Goal: Information Seeking & Learning: Learn about a topic

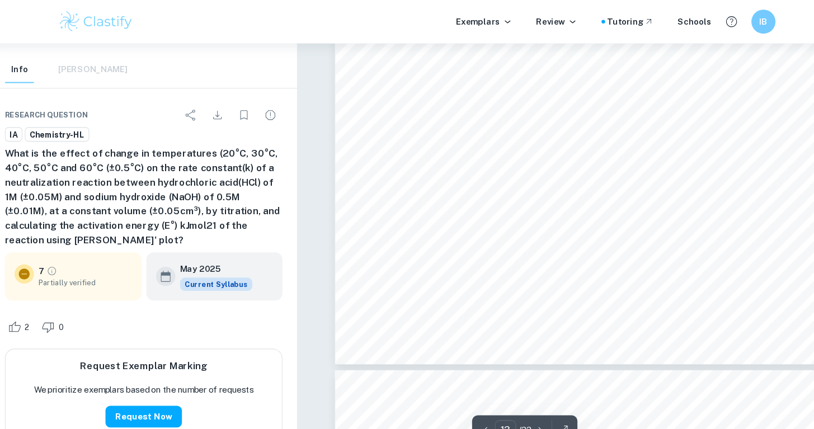
scroll to position [6850, 0]
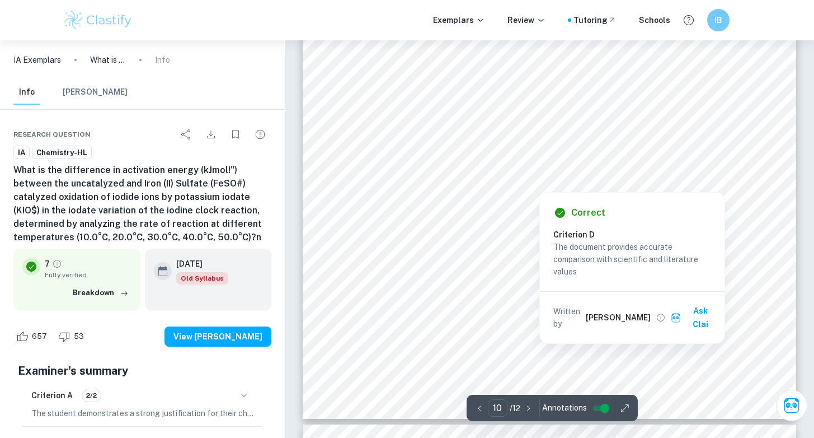
scroll to position [6789, 0]
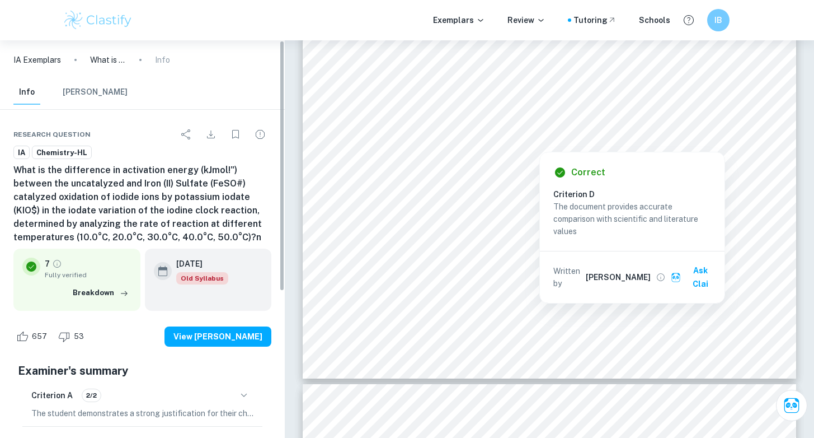
click at [369, 298] on div "10 the number of successful collisions also increases, increasing the rate of t…" at bounding box center [550, 29] width 494 height 699
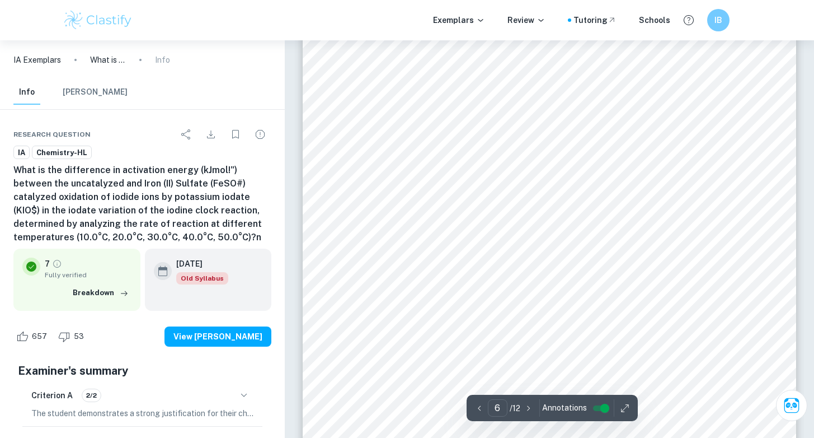
scroll to position [3858, 0]
click at [371, 282] on span "(±0.5°C)" at bounding box center [369, 281] width 32 height 9
drag, startPoint x: 382, startPoint y: 282, endPoint x: 354, endPoint y: 284, distance: 28.1
click at [354, 284] on span "(±0.5°C)" at bounding box center [369, 281] width 32 height 9
copy span "(±0.5°C"
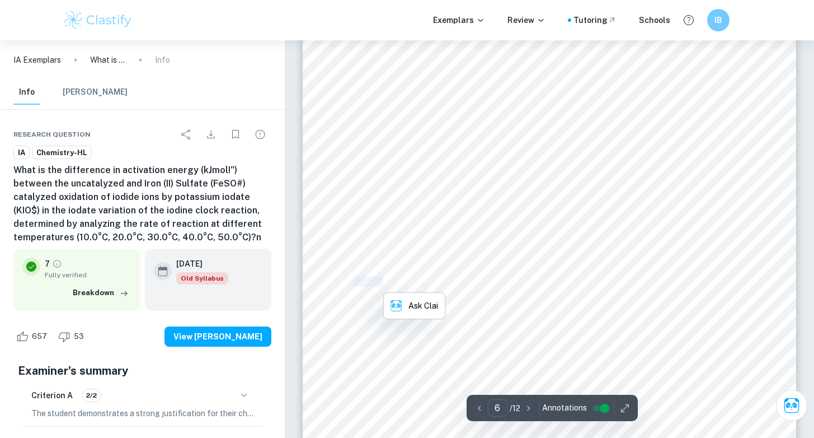
click at [513, 277] on div "6 1. Prepare the following solutions with the specified concentration using the…" at bounding box center [550, 142] width 494 height 699
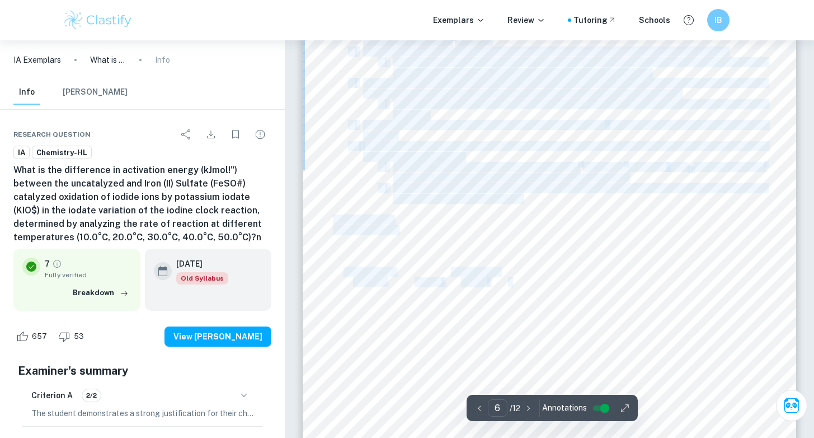
click at [497, 274] on span "Time (±0.5s)" at bounding box center [475, 271] width 49 height 9
drag, startPoint x: 508, startPoint y: 266, endPoint x: 481, endPoint y: 270, distance: 27.2
click at [481, 270] on div "6 1. Prepare the following solutions with the specified concentration using the…" at bounding box center [550, 142] width 494 height 699
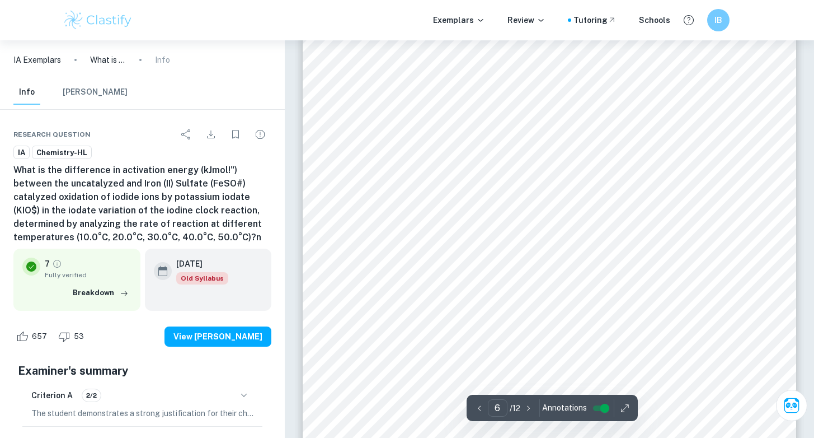
click at [491, 270] on span "Time (±0.5s)" at bounding box center [475, 271] width 49 height 9
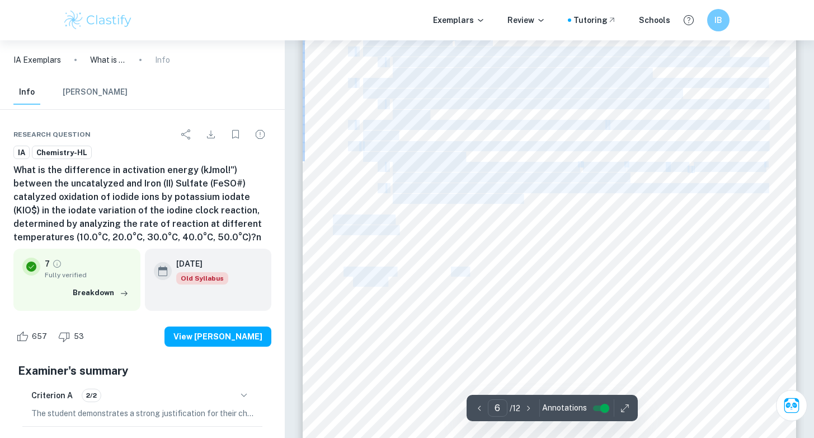
drag, startPoint x: 505, startPoint y: 273, endPoint x: 471, endPoint y: 273, distance: 33.6
click at [471, 273] on div "6 1. Prepare the following solutions with the specified concentration using the…" at bounding box center [550, 142] width 494 height 699
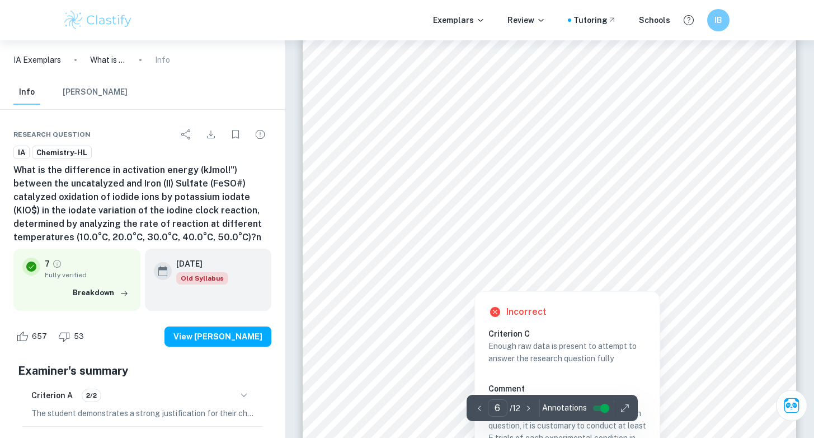
click at [461, 386] on span "Figure 5" at bounding box center [458, 389] width 32 height 9
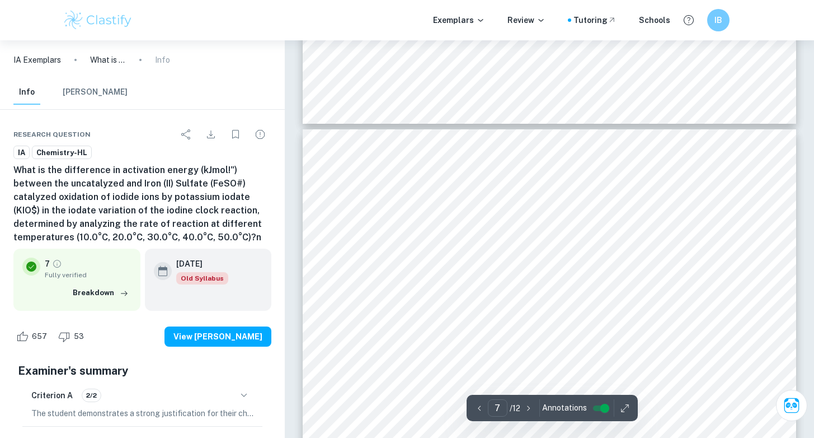
scroll to position [4337, 0]
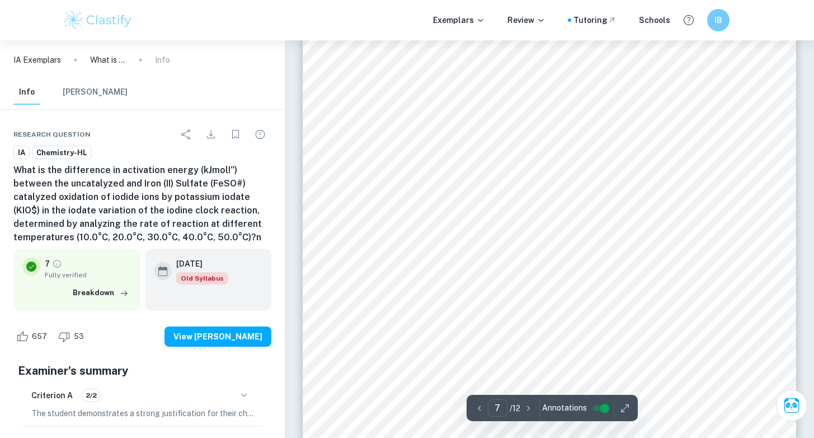
click at [380, 203] on div "7 Data Processing Part 1: Effect of temperature on the rate of the reaction Sin…" at bounding box center [550, 367] width 494 height 699
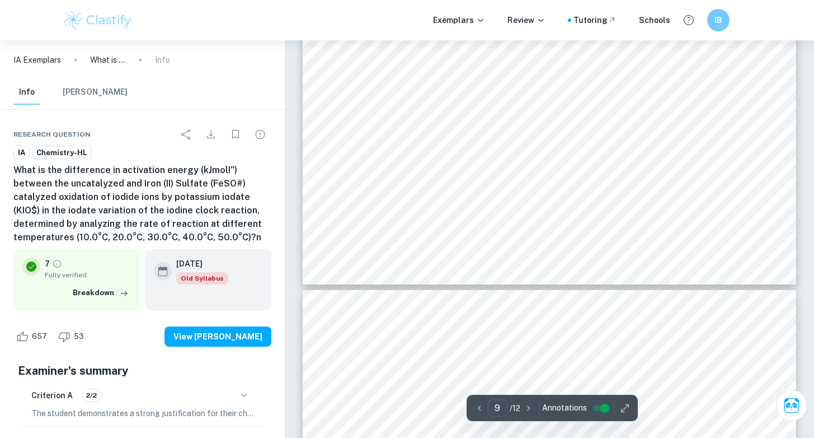
scroll to position [5413, 0]
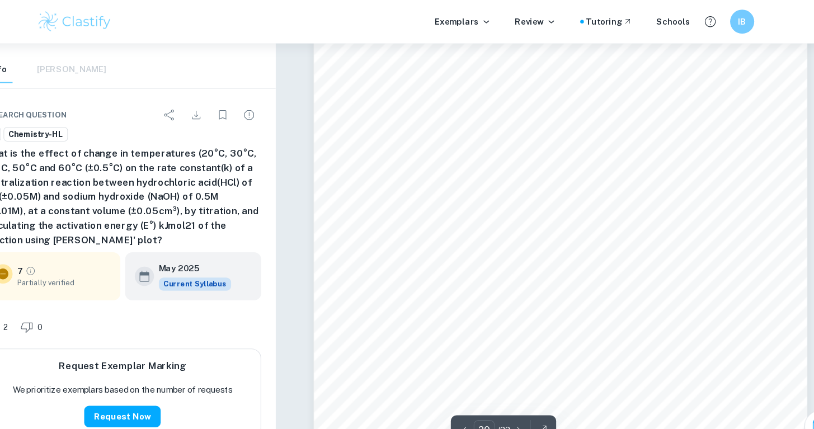
scroll to position [11330, 0]
